Goal: Task Accomplishment & Management: Manage account settings

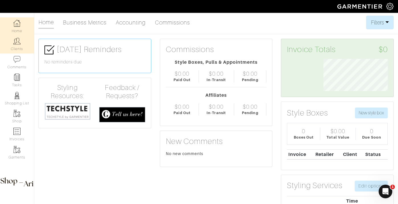
click at [21, 39] on link "Clients" at bounding box center [17, 44] width 34 height 18
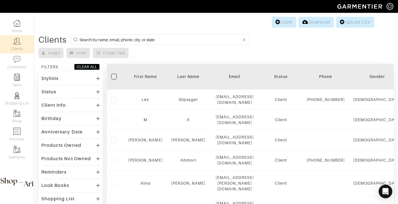
click at [134, 36] on input at bounding box center [160, 39] width 162 height 7
type input "nilam"
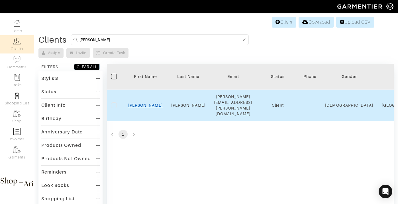
click at [146, 103] on link "Nilam" at bounding box center [145, 105] width 34 height 5
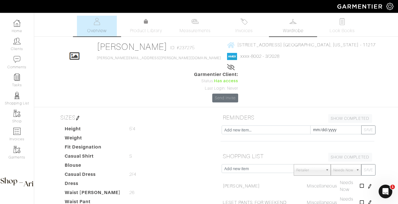
click at [286, 30] on span "Wardrobe" at bounding box center [293, 30] width 21 height 7
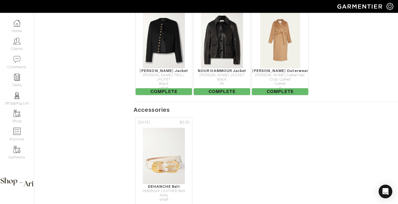
scroll to position [762, 0]
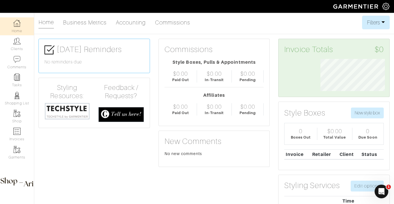
scroll to position [284892, 284852]
click at [20, 45] on link "Clients" at bounding box center [17, 44] width 34 height 18
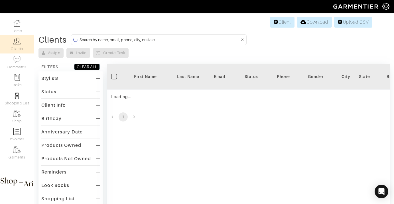
click at [142, 40] on input at bounding box center [159, 39] width 160 height 7
type input "remy"
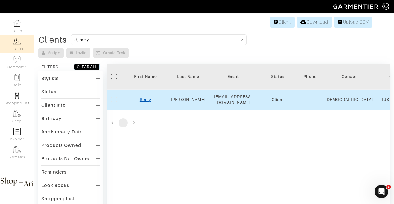
click at [140, 99] on link "Remy" at bounding box center [145, 99] width 11 height 5
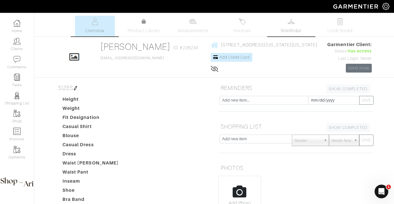
click at [295, 24] on link "Wardrobe" at bounding box center [291, 26] width 40 height 21
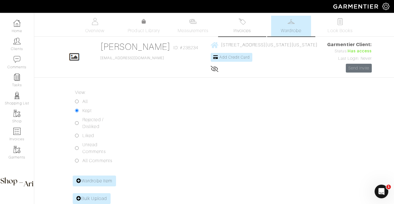
click at [247, 23] on link "Invoices" at bounding box center [242, 26] width 40 height 21
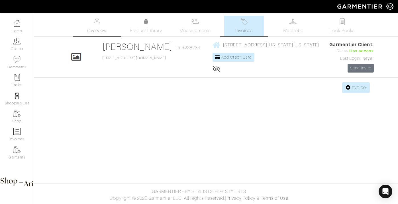
click at [101, 31] on span "Overview" at bounding box center [96, 30] width 19 height 7
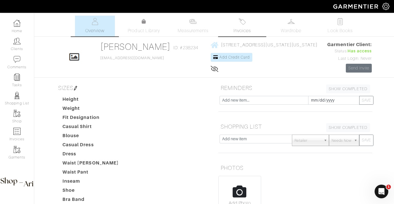
click at [244, 22] on img at bounding box center [241, 21] width 7 height 7
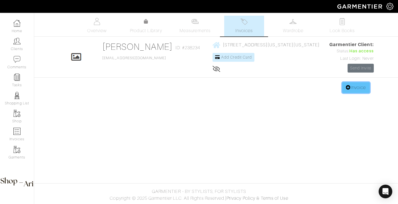
click at [342, 86] on link "Invoice" at bounding box center [355, 87] width 27 height 11
